Goal: Transaction & Acquisition: Purchase product/service

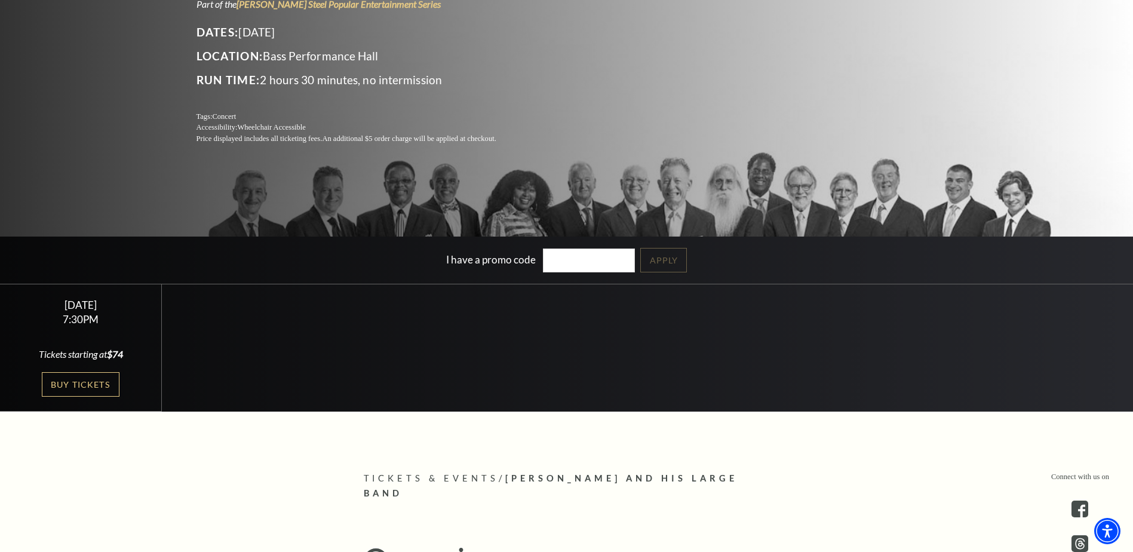
scroll to position [299, 0]
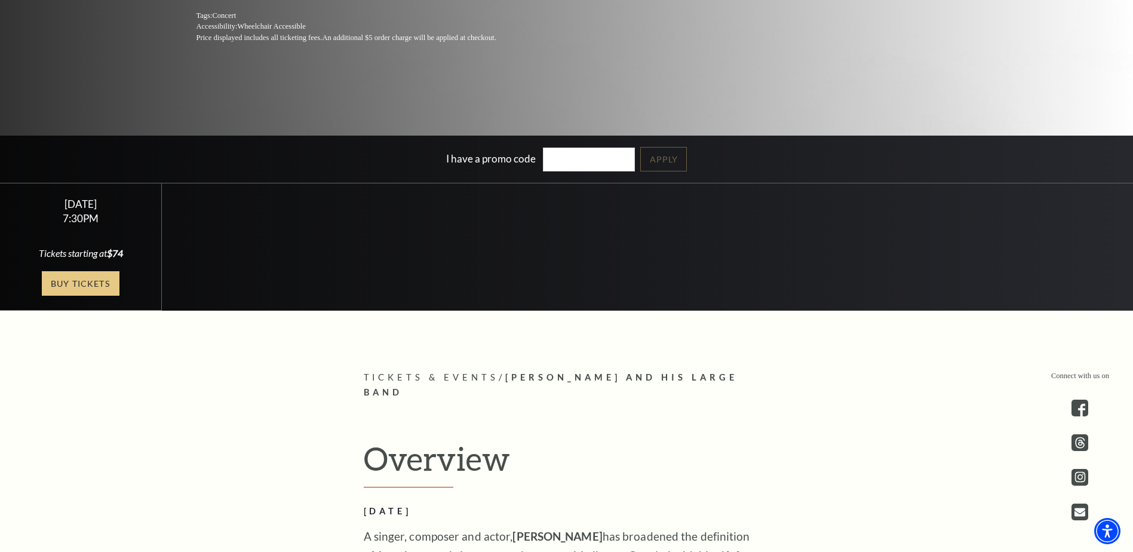
click at [97, 277] on link "Buy Tickets" at bounding box center [81, 283] width 78 height 24
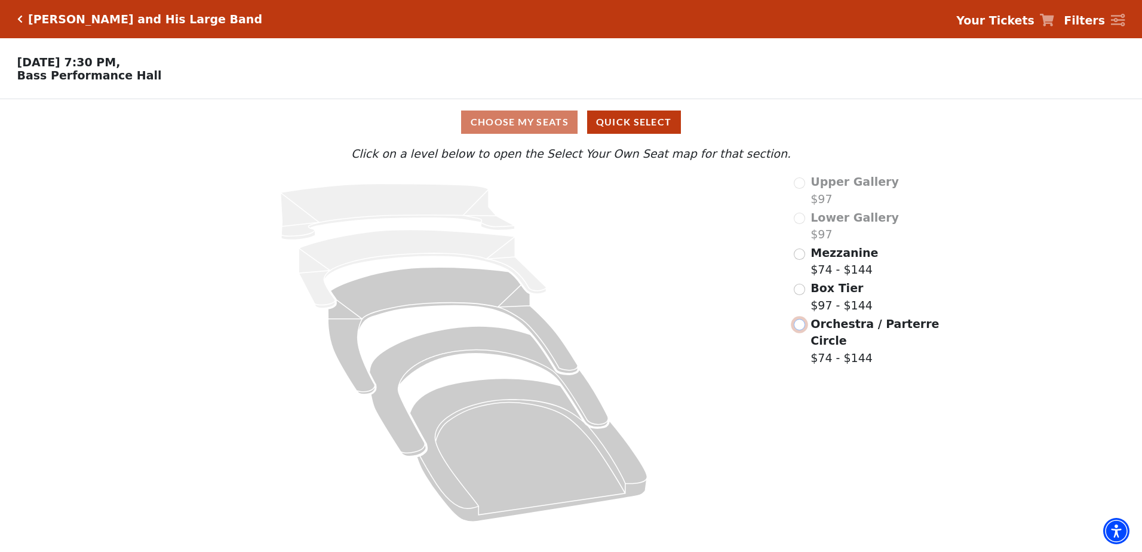
click at [798, 330] on input "Orchestra / Parterre Circle$74 - $144\a" at bounding box center [799, 324] width 11 height 11
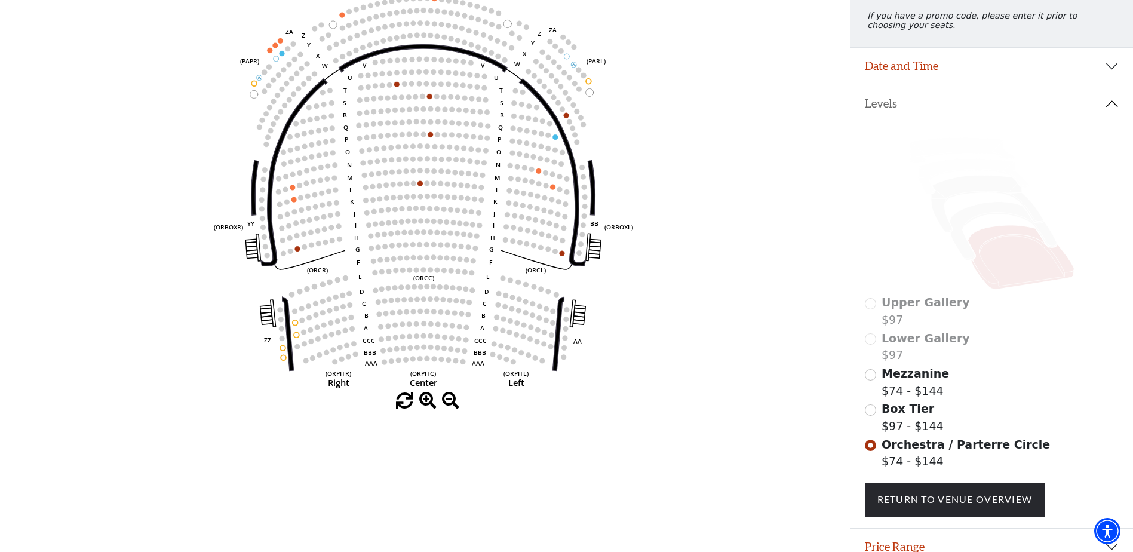
scroll to position [175, 0]
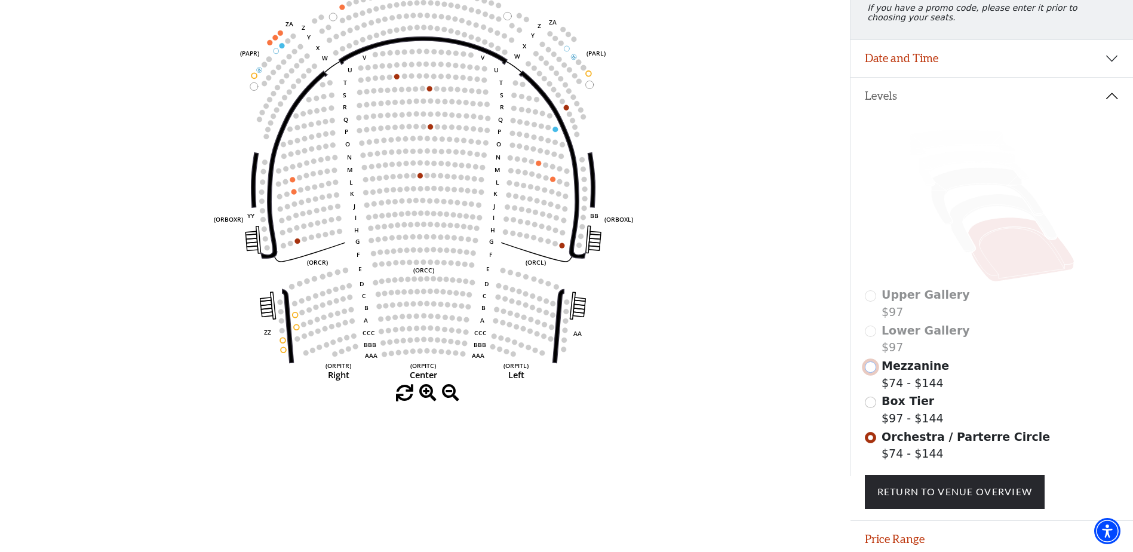
click at [871, 373] on input "Mezzanine$74 - $144\a" at bounding box center [870, 366] width 11 height 11
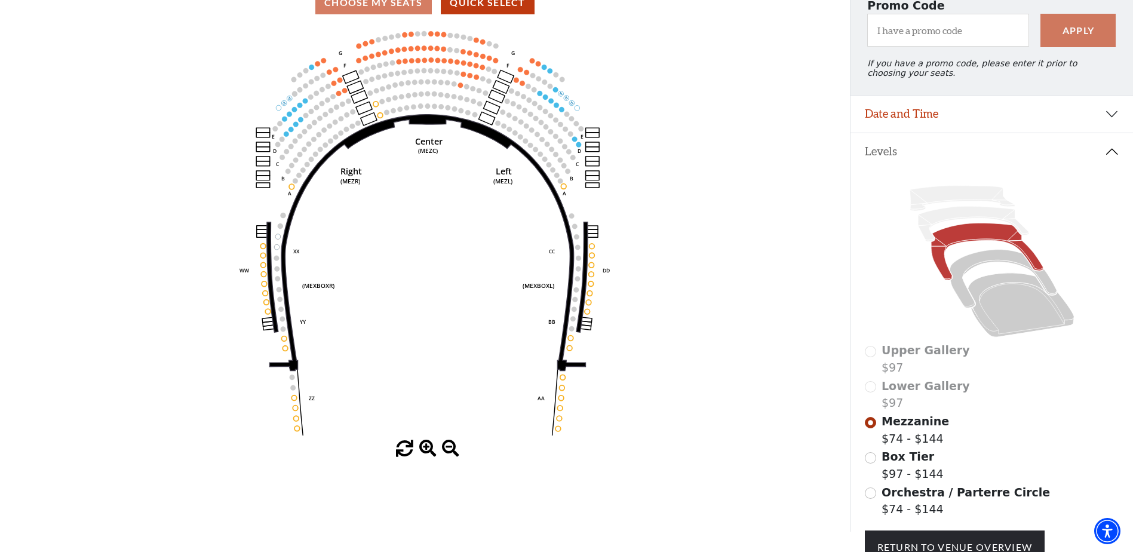
scroll to position [226, 0]
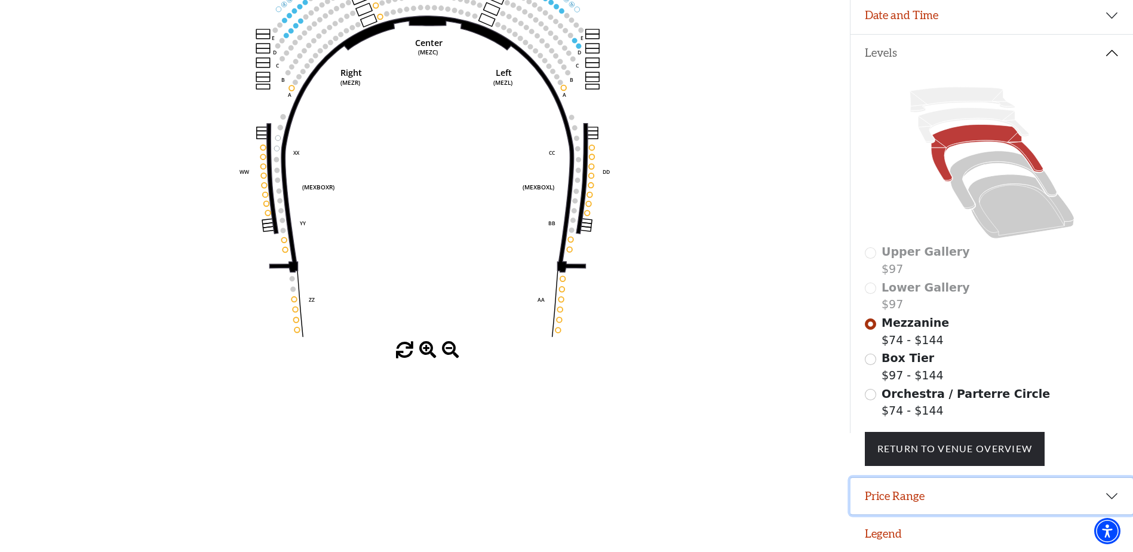
click at [996, 484] on button "Price Range" at bounding box center [991, 496] width 282 height 37
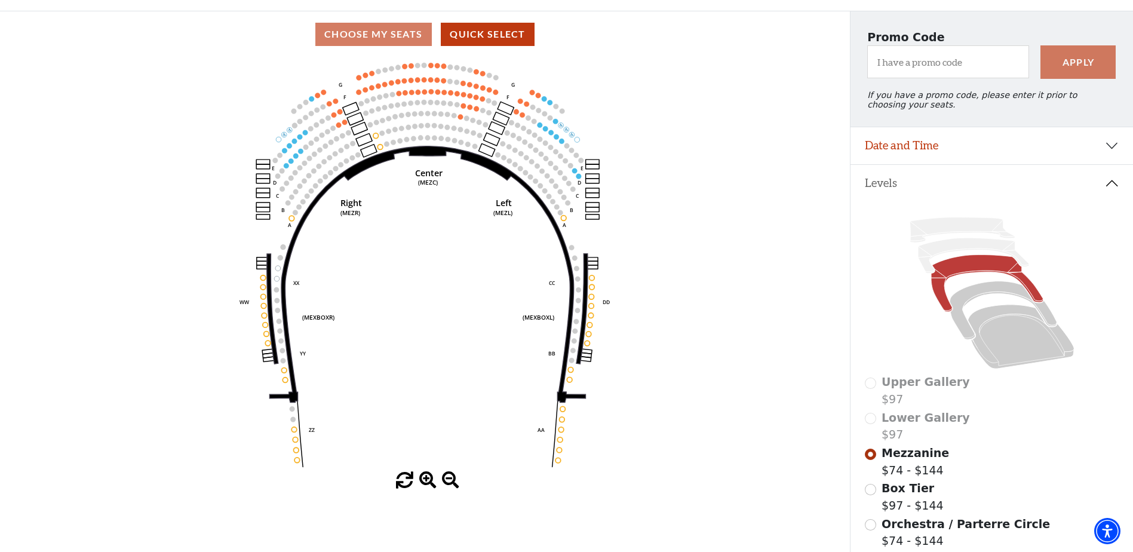
scroll to position [0, 0]
